Goal: Information Seeking & Learning: Find specific fact

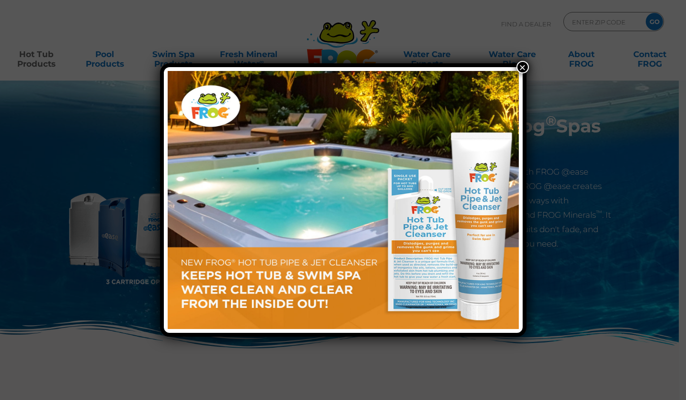
click at [524, 67] on button "×" at bounding box center [523, 67] width 12 height 12
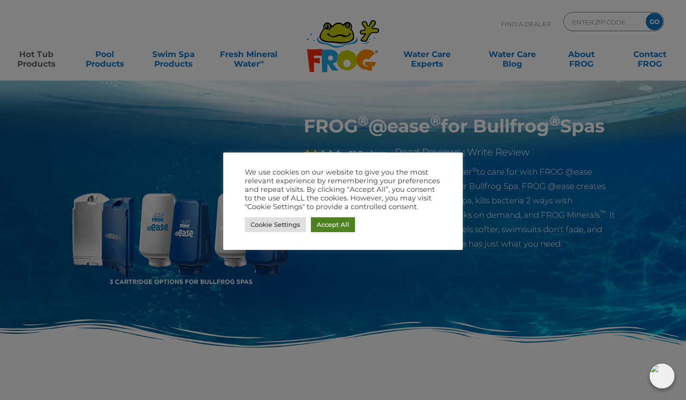
click at [325, 223] on link "Accept All" at bounding box center [333, 224] width 44 height 15
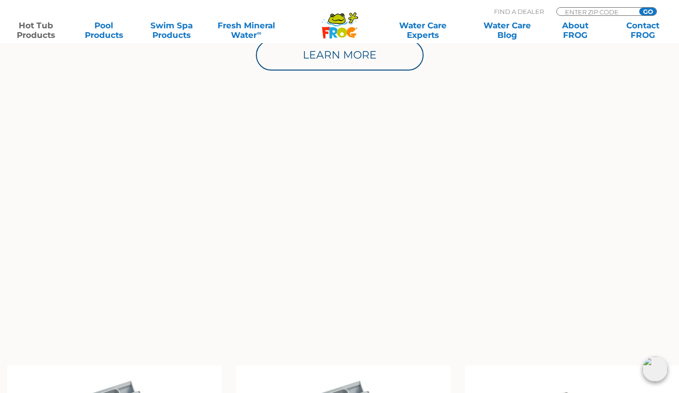
scroll to position [1030, 0]
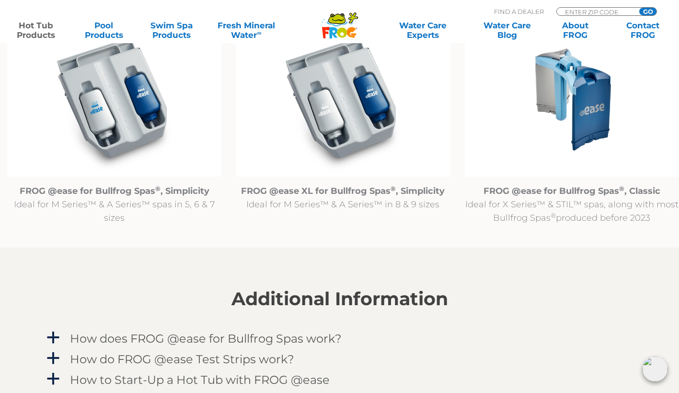
click at [575, 111] on img at bounding box center [572, 99] width 214 height 155
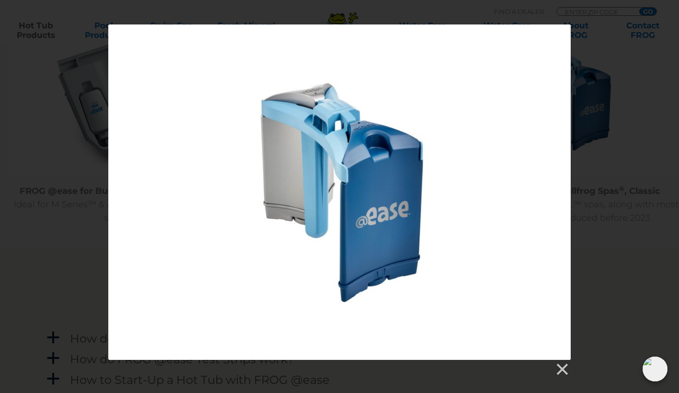
click at [553, 363] on div at bounding box center [339, 367] width 463 height 17
click at [557, 368] on link at bounding box center [562, 369] width 14 height 14
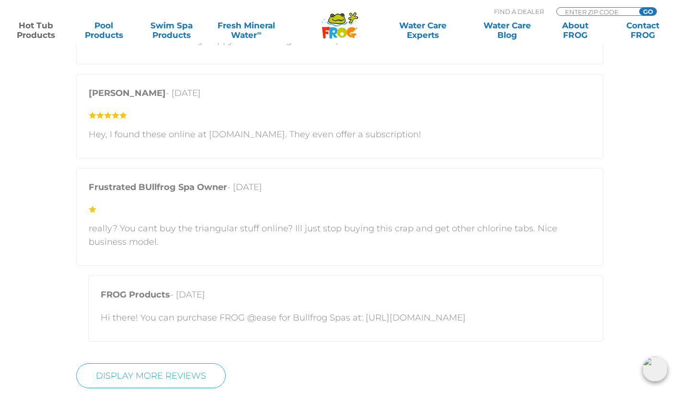
scroll to position [2396, 0]
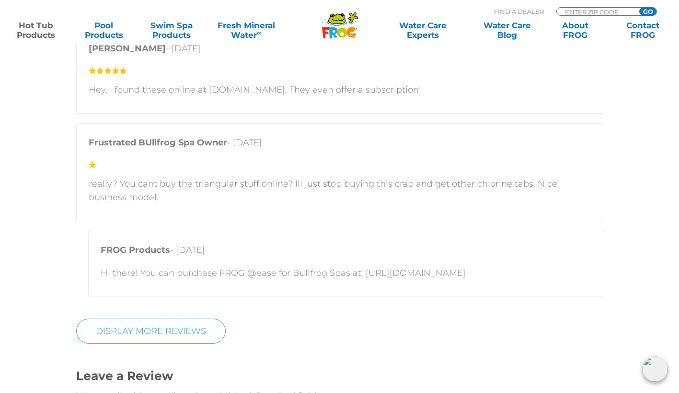
click at [397, 271] on p "Hi there! You can purchase FROG @ease for Bullfrog Spas at: [URL][DOMAIN_NAME]" at bounding box center [346, 272] width 490 height 13
drag, startPoint x: 362, startPoint y: 272, endPoint x: 488, endPoint y: 277, distance: 125.7
click at [488, 277] on p "Hi there! You can purchase FROG @ease for Bullfrog Spas at: [URL][DOMAIN_NAME]" at bounding box center [346, 272] width 490 height 13
copy p "[URL][DOMAIN_NAME]"
